Goal: Find specific page/section: Find specific page/section

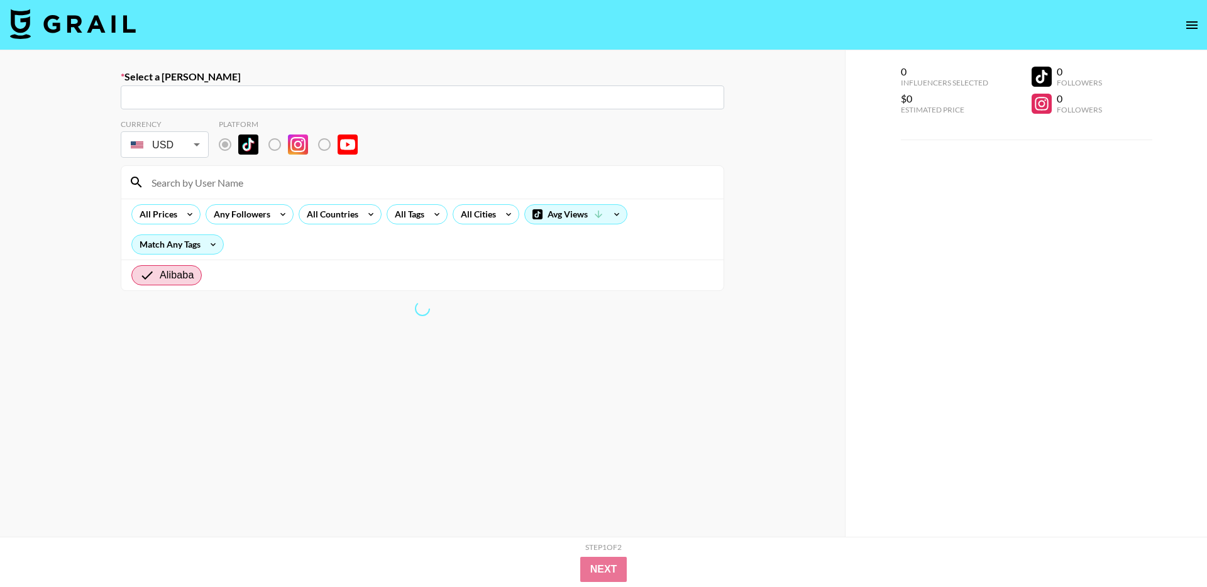
radio input "true"
click at [1186, 24] on icon "open drawer" at bounding box center [1191, 25] width 15 height 15
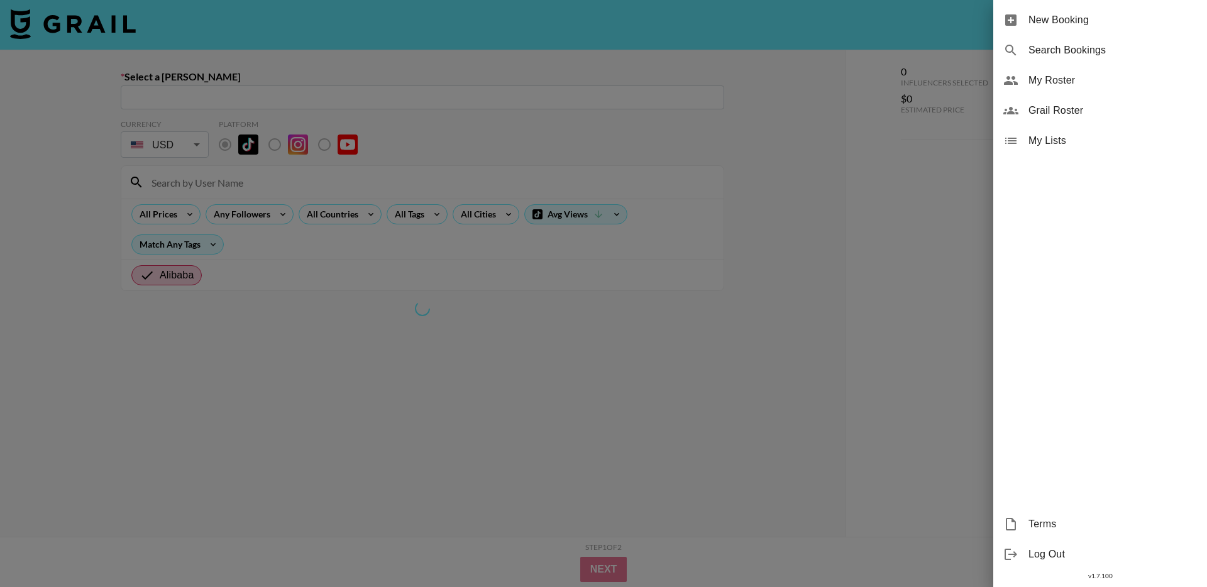
click at [1071, 84] on span "My Roster" at bounding box center [1112, 80] width 168 height 15
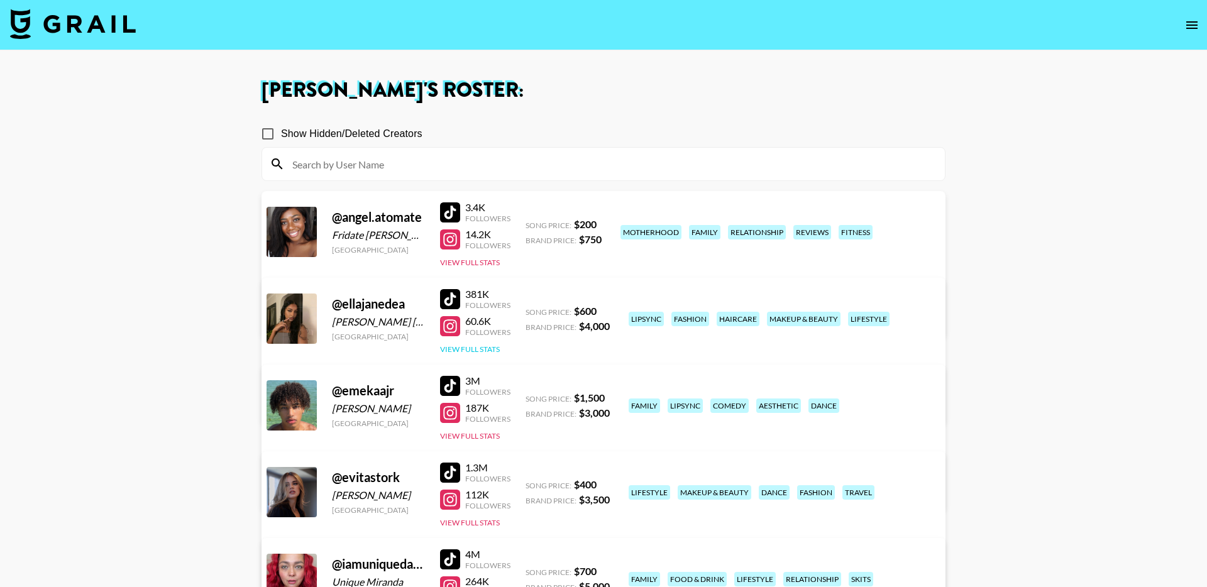
click at [473, 349] on button "View Full Stats" at bounding box center [470, 348] width 60 height 9
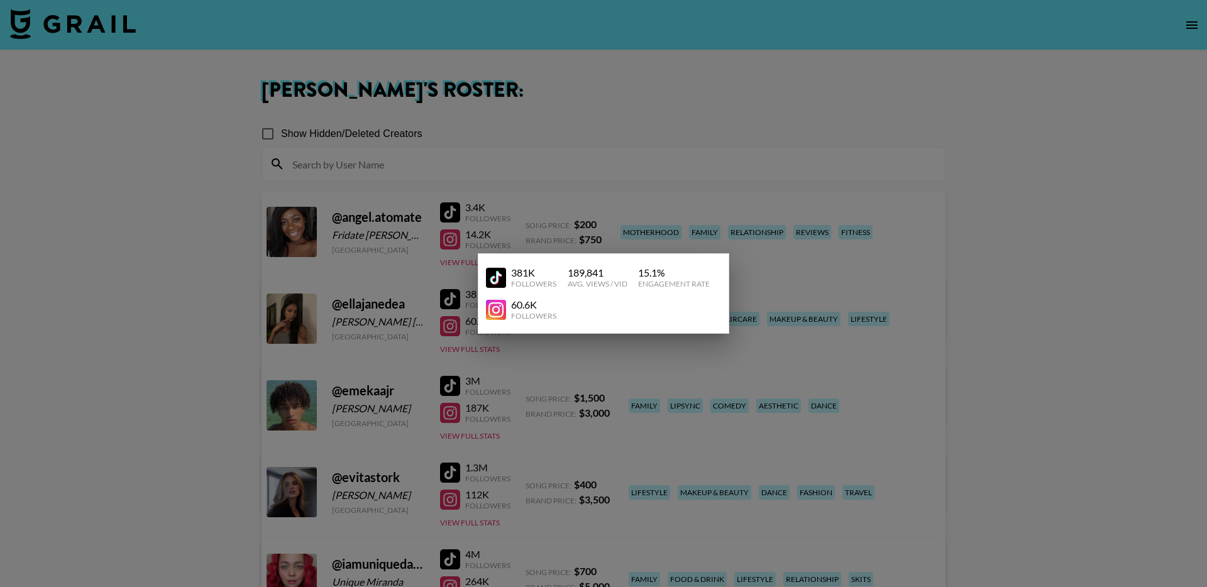
click at [1006, 402] on div at bounding box center [603, 293] width 1207 height 587
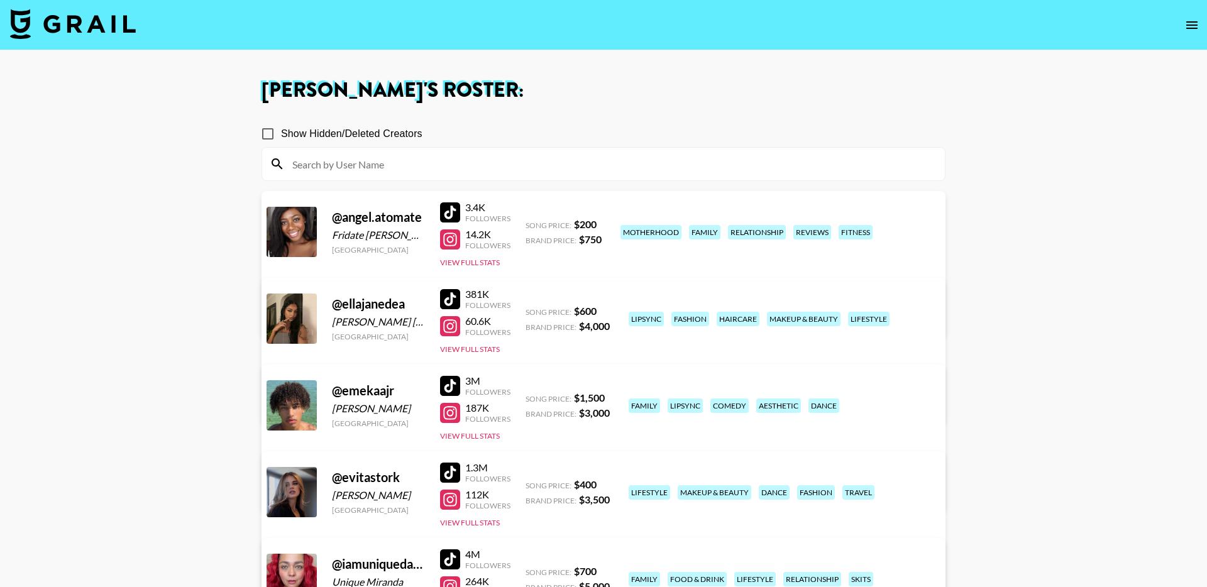
click at [456, 293] on div at bounding box center [450, 299] width 20 height 20
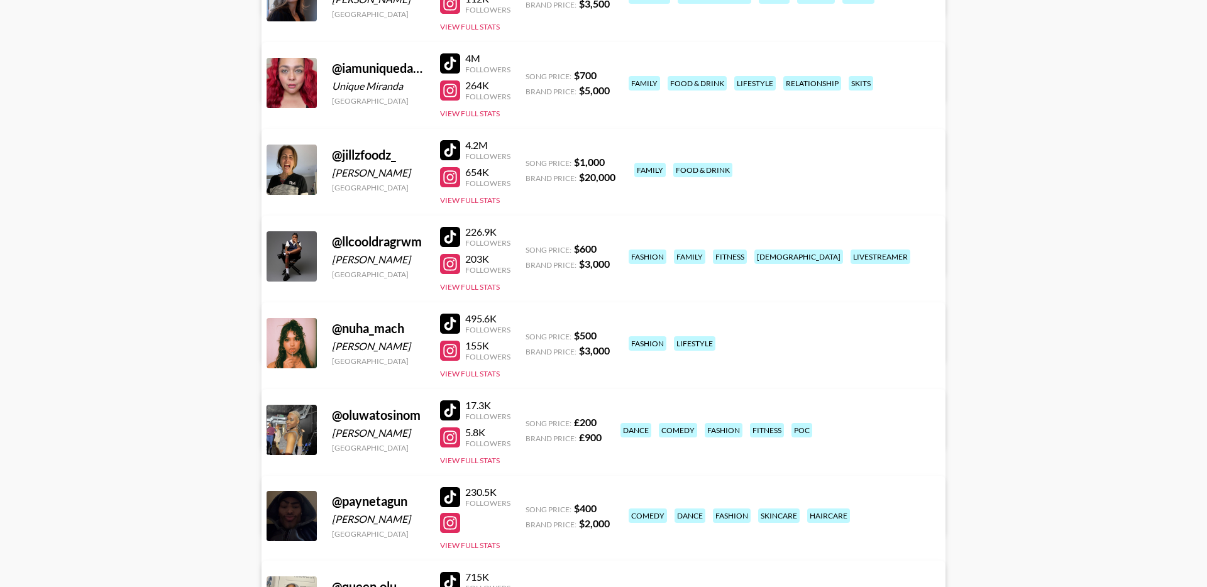
scroll to position [520, 0]
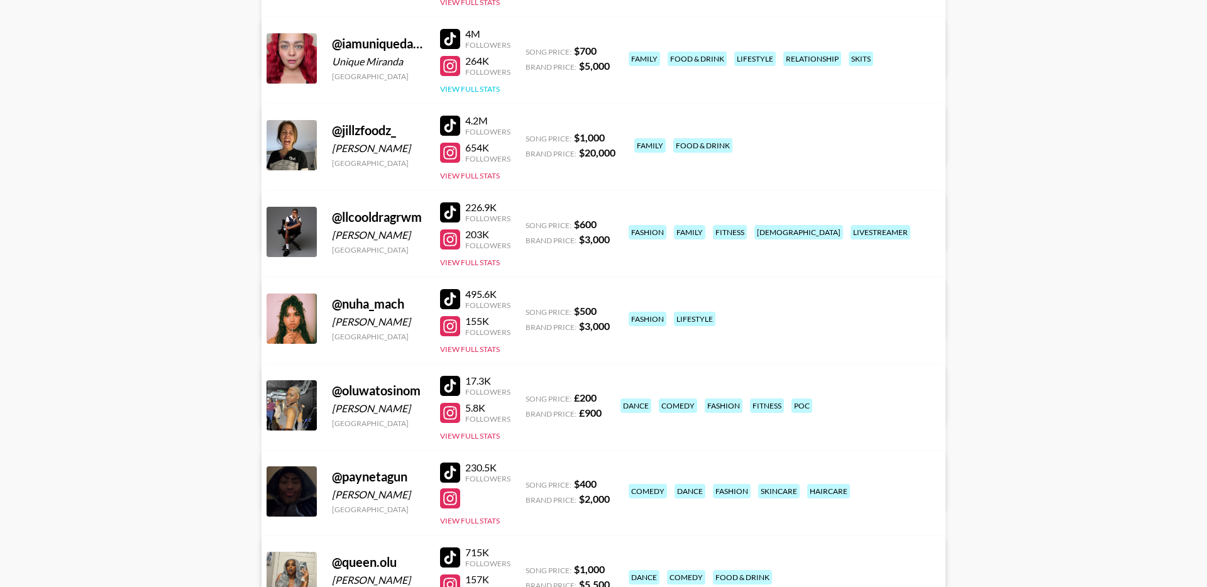
click at [490, 91] on button "View Full Stats" at bounding box center [470, 88] width 60 height 9
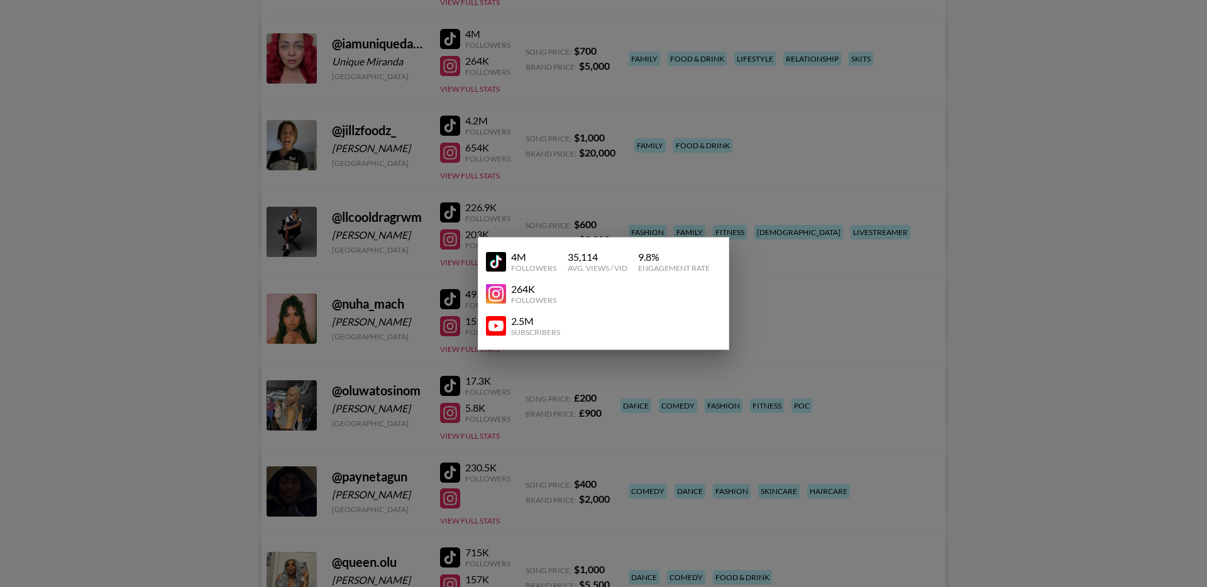
click at [224, 356] on div at bounding box center [603, 293] width 1207 height 587
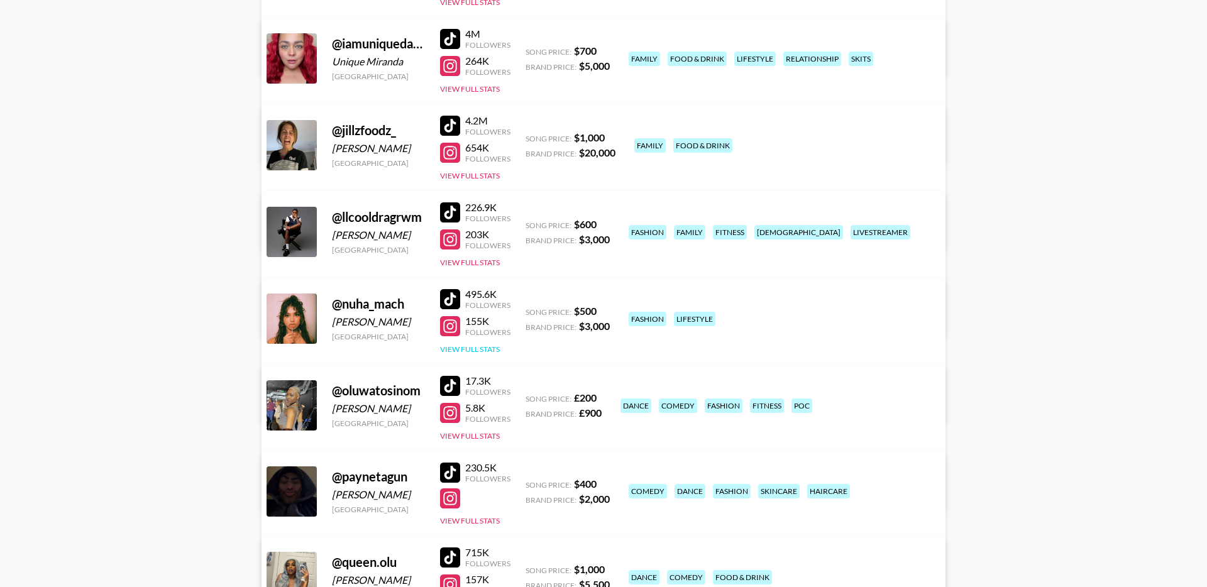
click at [463, 352] on button "View Full Stats" at bounding box center [470, 348] width 60 height 9
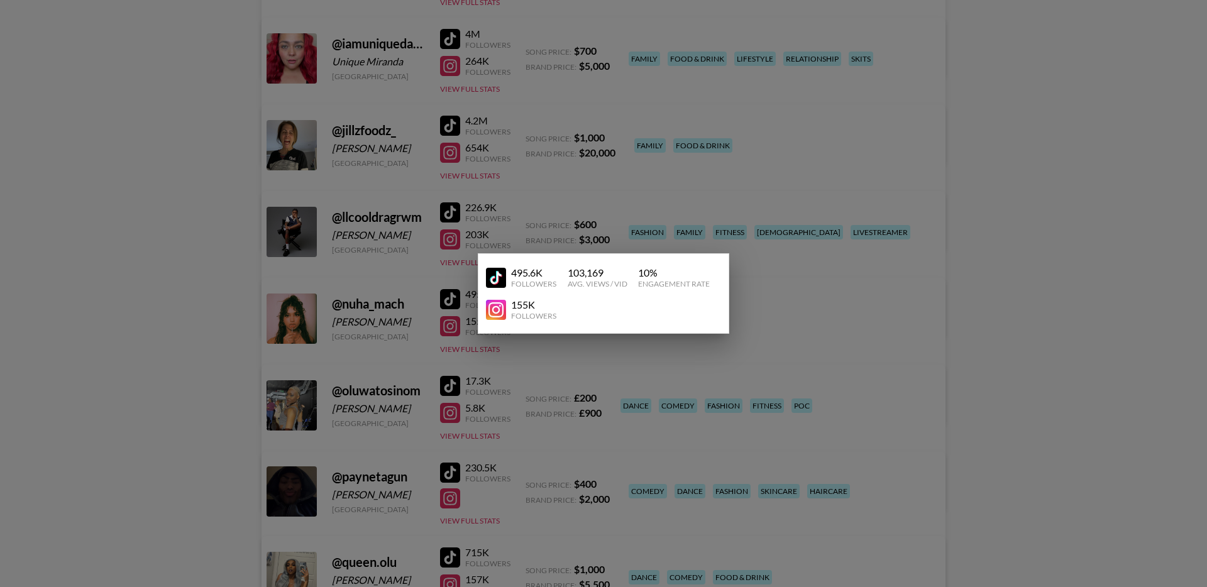
click at [206, 379] on div at bounding box center [603, 293] width 1207 height 587
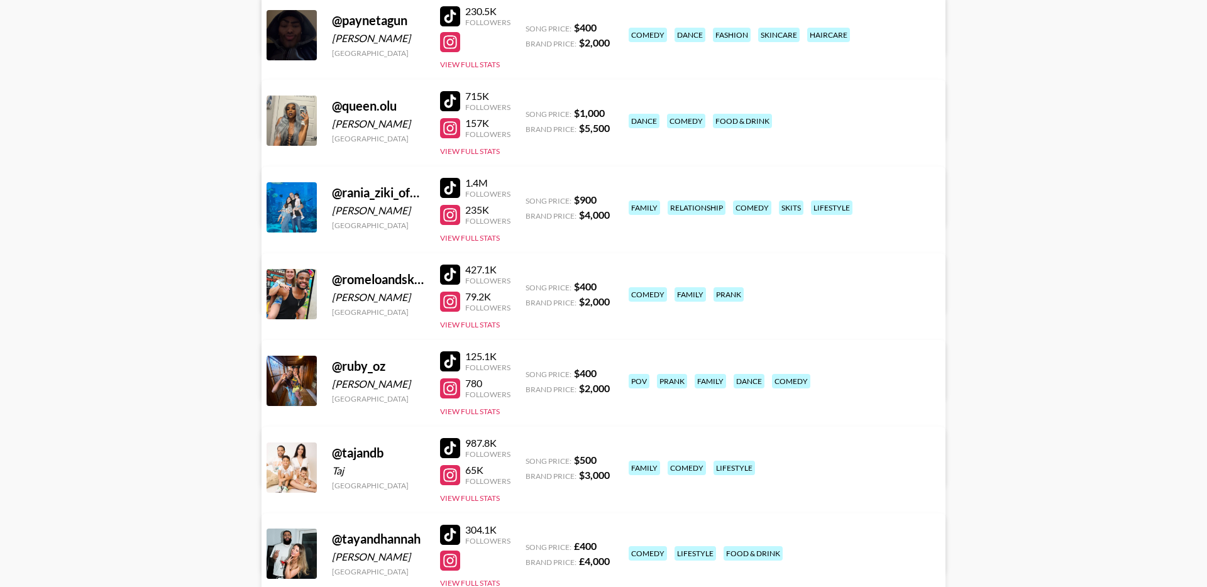
scroll to position [977, 0]
click at [452, 414] on button "View Full Stats" at bounding box center [470, 410] width 60 height 9
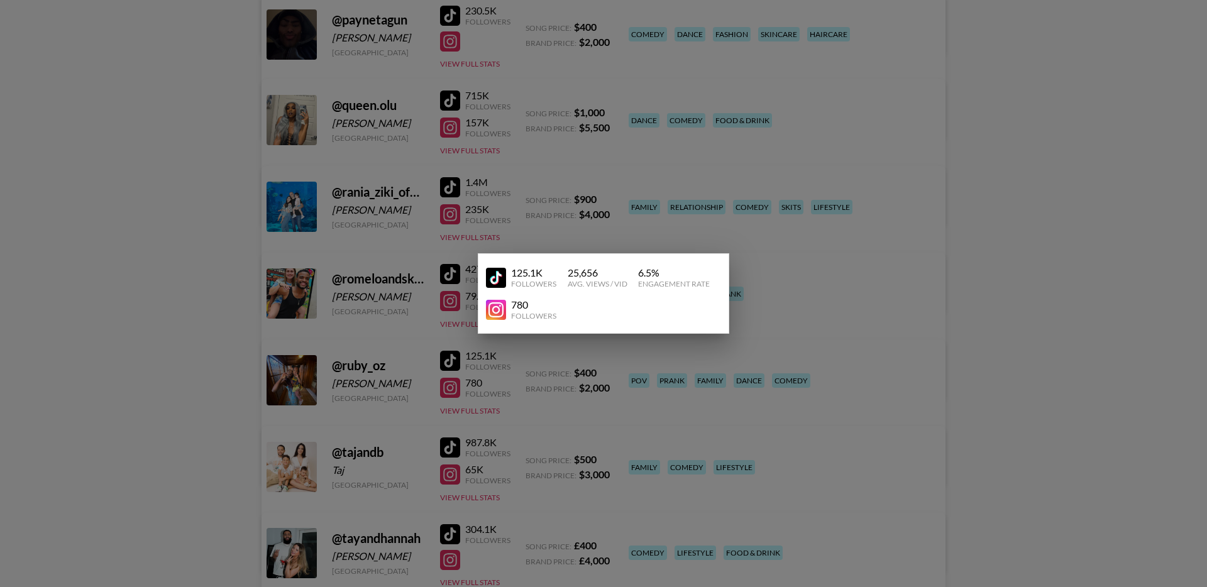
click at [1077, 286] on div at bounding box center [603, 293] width 1207 height 587
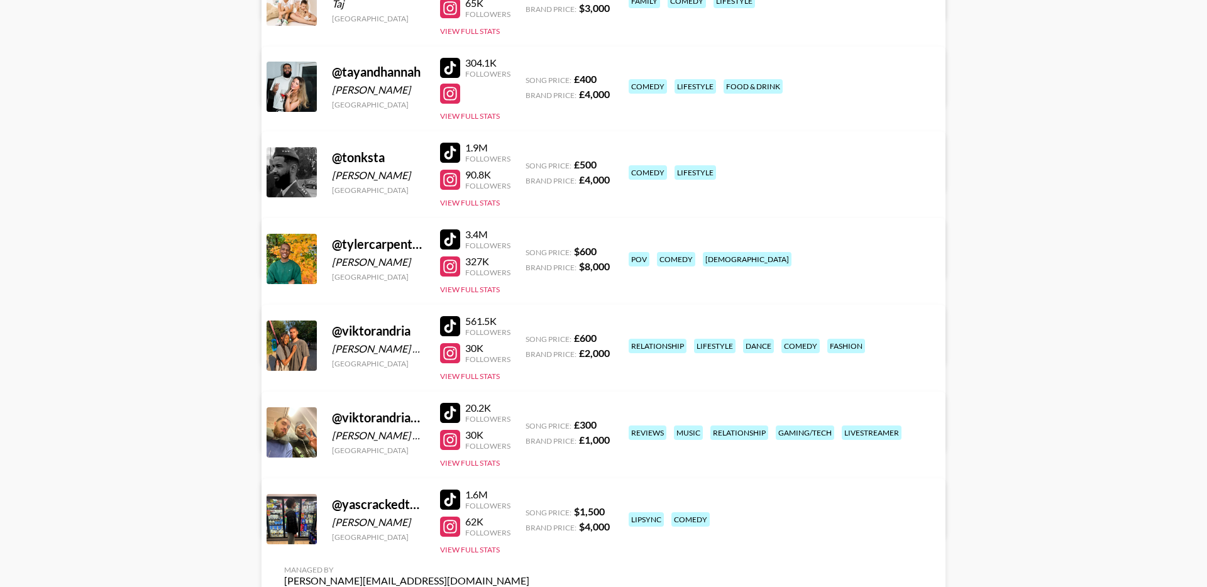
scroll to position [1489, 0]
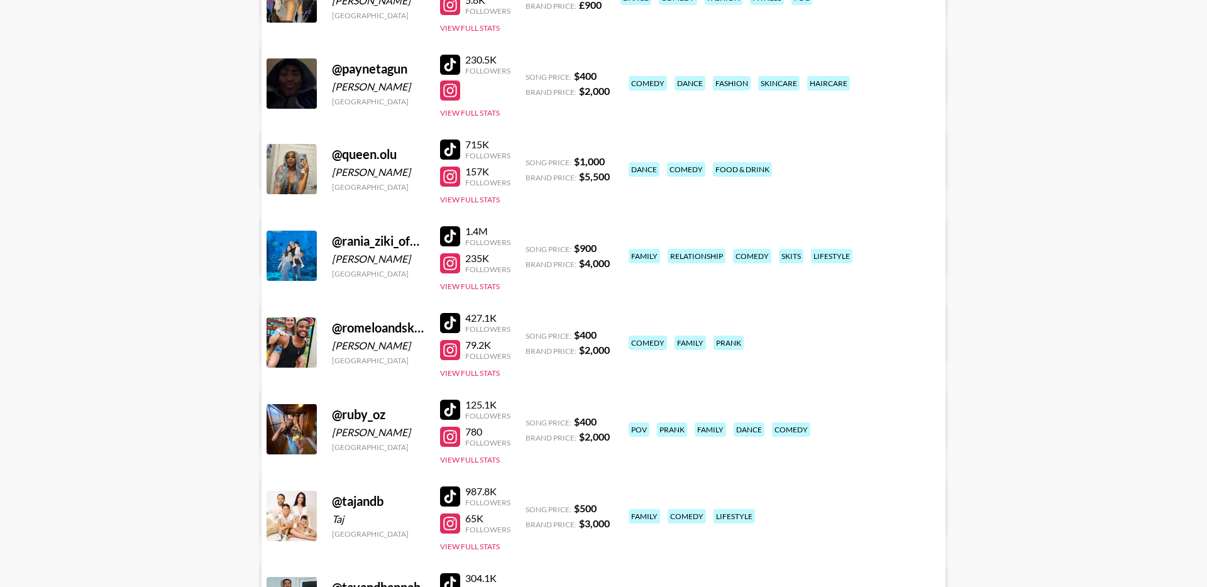
scroll to position [929, 0]
click at [455, 63] on div at bounding box center [450, 64] width 20 height 20
